Goal: Task Accomplishment & Management: Complete application form

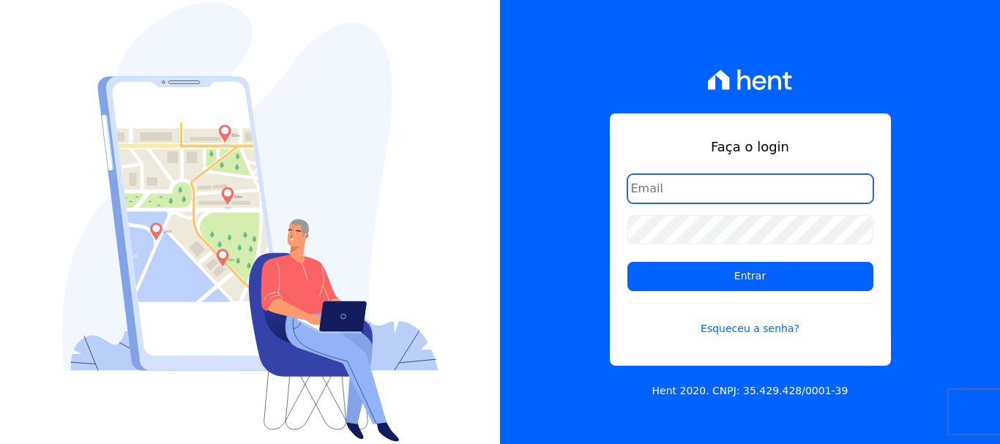
click at [732, 196] on input "email" at bounding box center [751, 188] width 246 height 29
click at [692, 202] on input "email" at bounding box center [751, 188] width 246 height 29
type input "danieloliveirabarros92@gmail.com"
